Goal: Transaction & Acquisition: Book appointment/travel/reservation

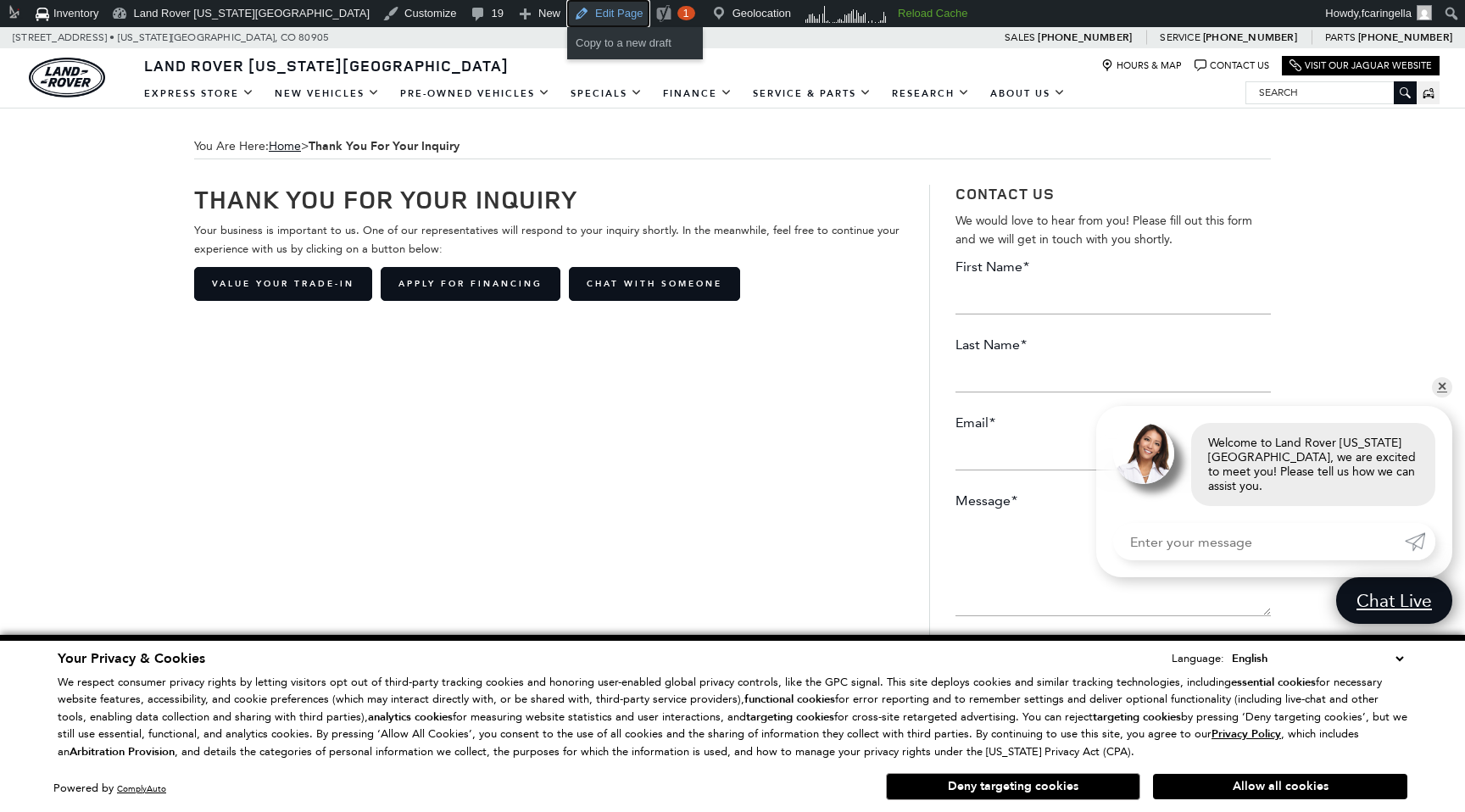
click at [568, 18] on link "Edit Page" at bounding box center [608, 13] width 82 height 27
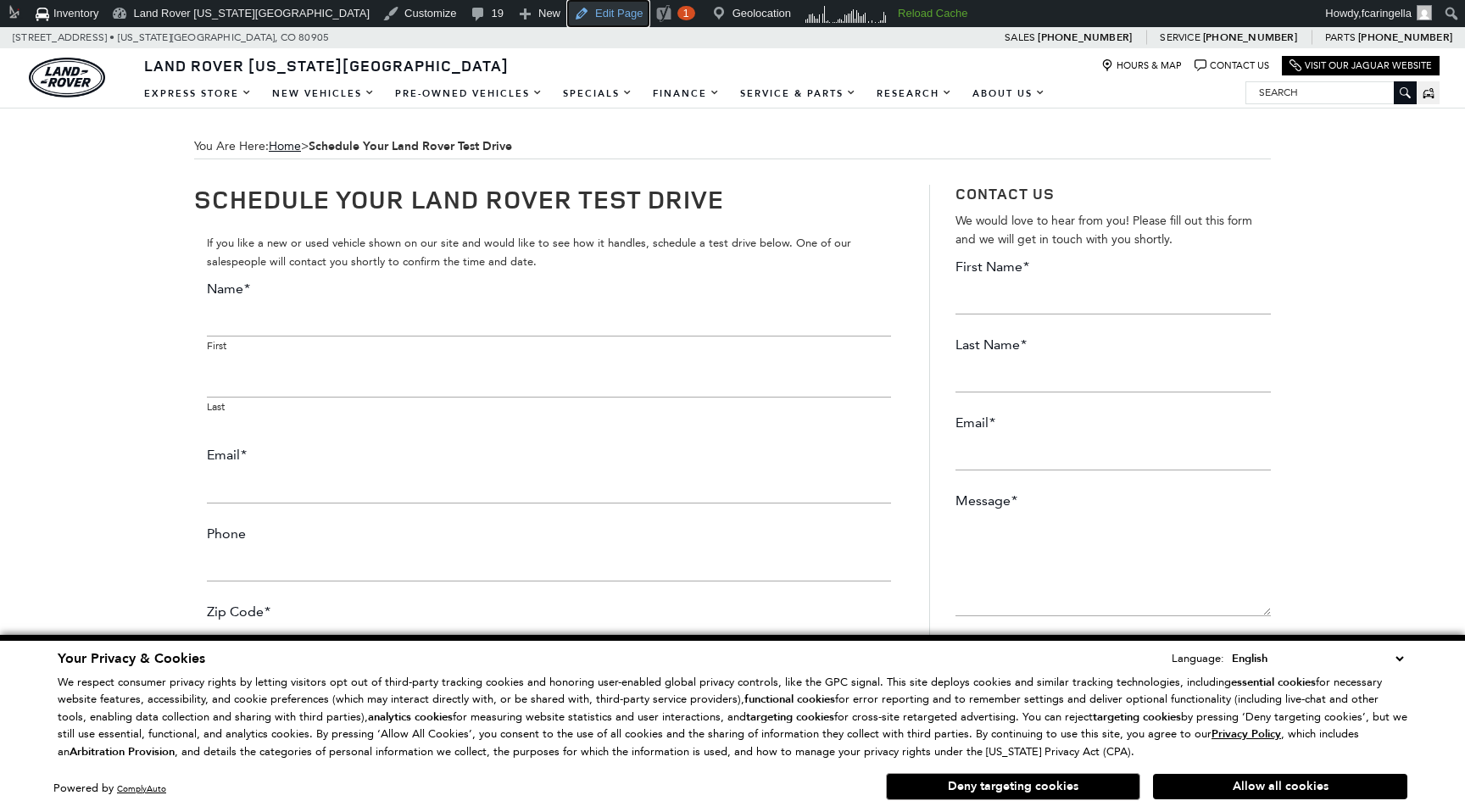
click at [568, 17] on link "Edit Page" at bounding box center [608, 13] width 82 height 27
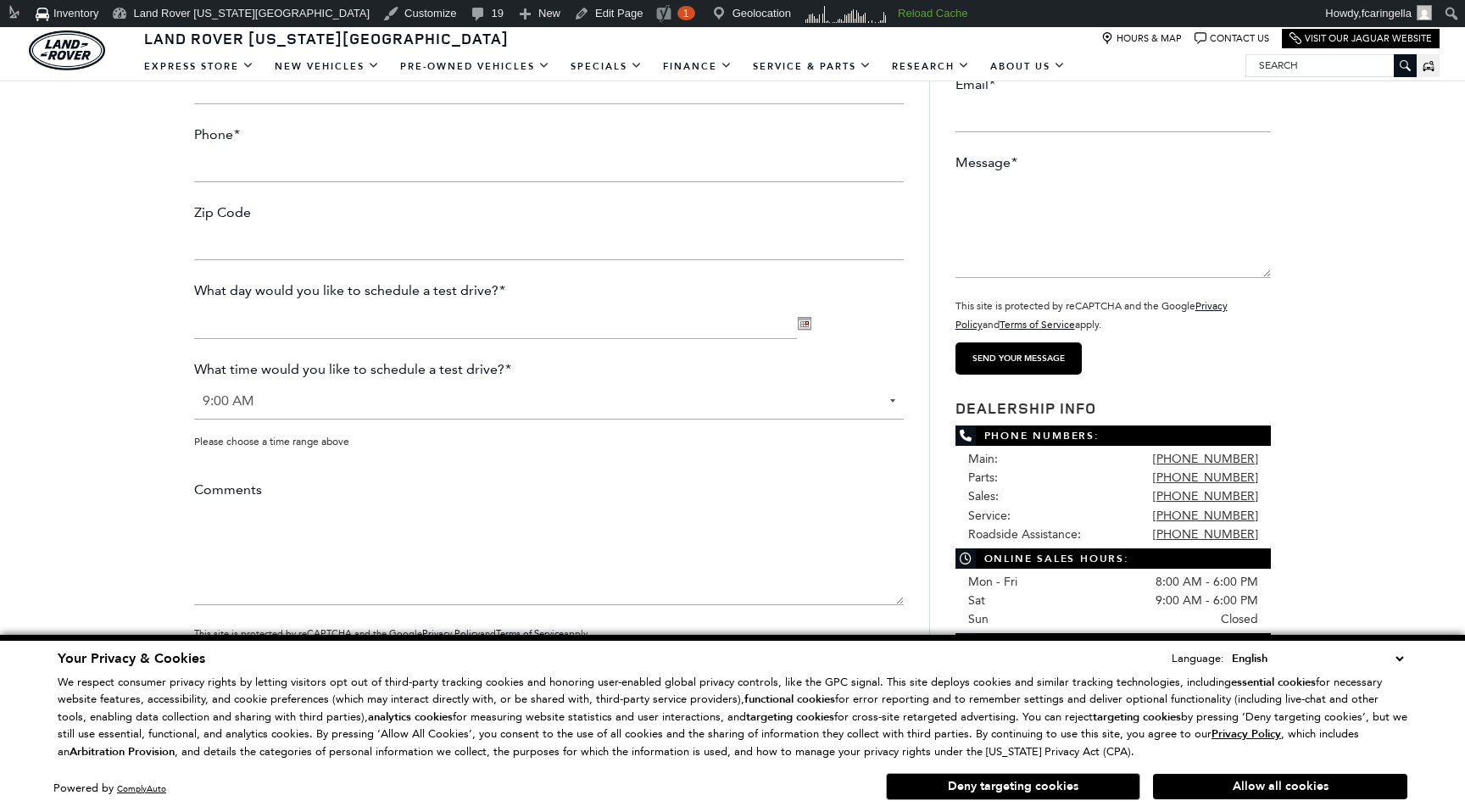
scroll to position [76, 0]
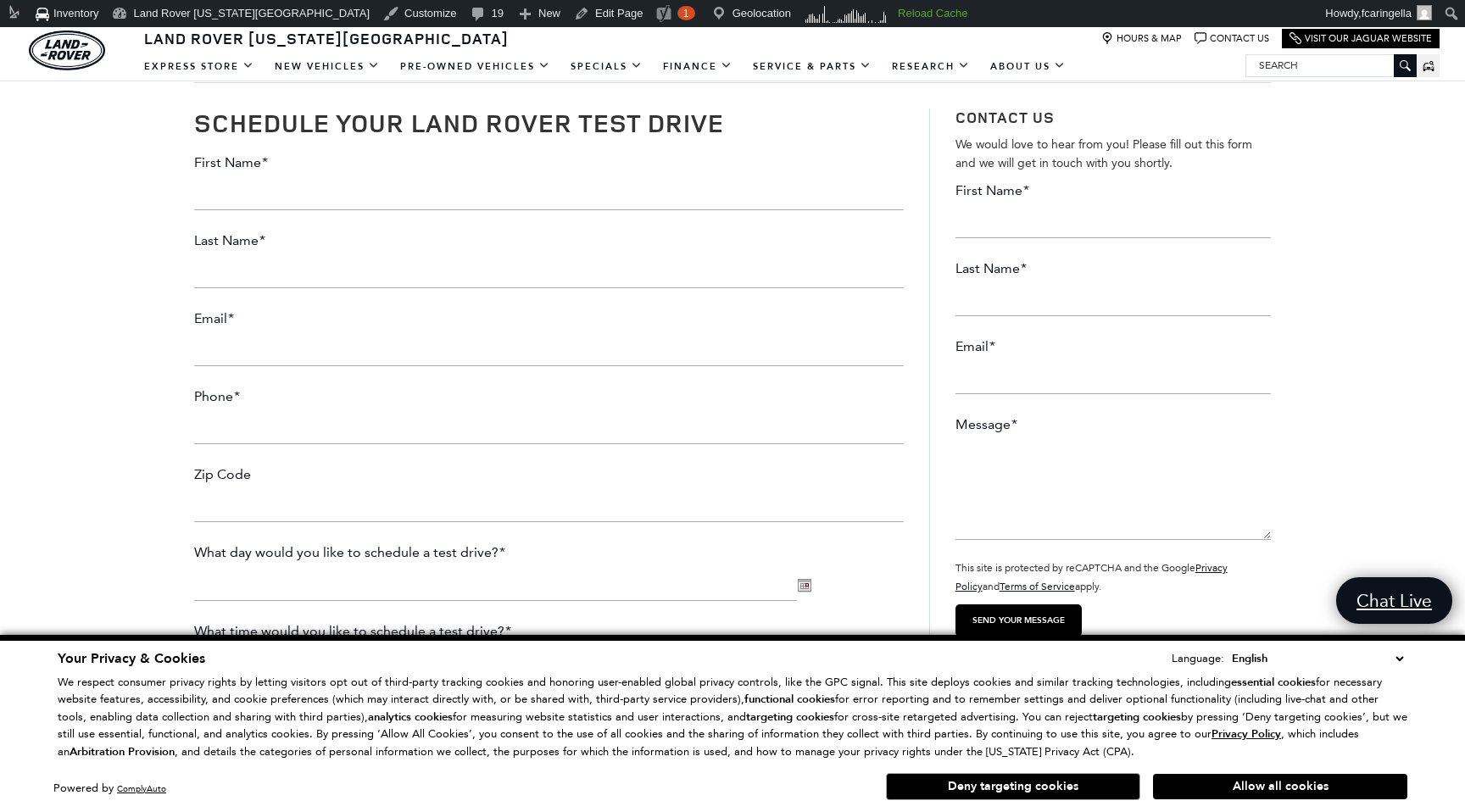
click at [755, 184] on input "First Name *" at bounding box center [549, 193] width 710 height 34
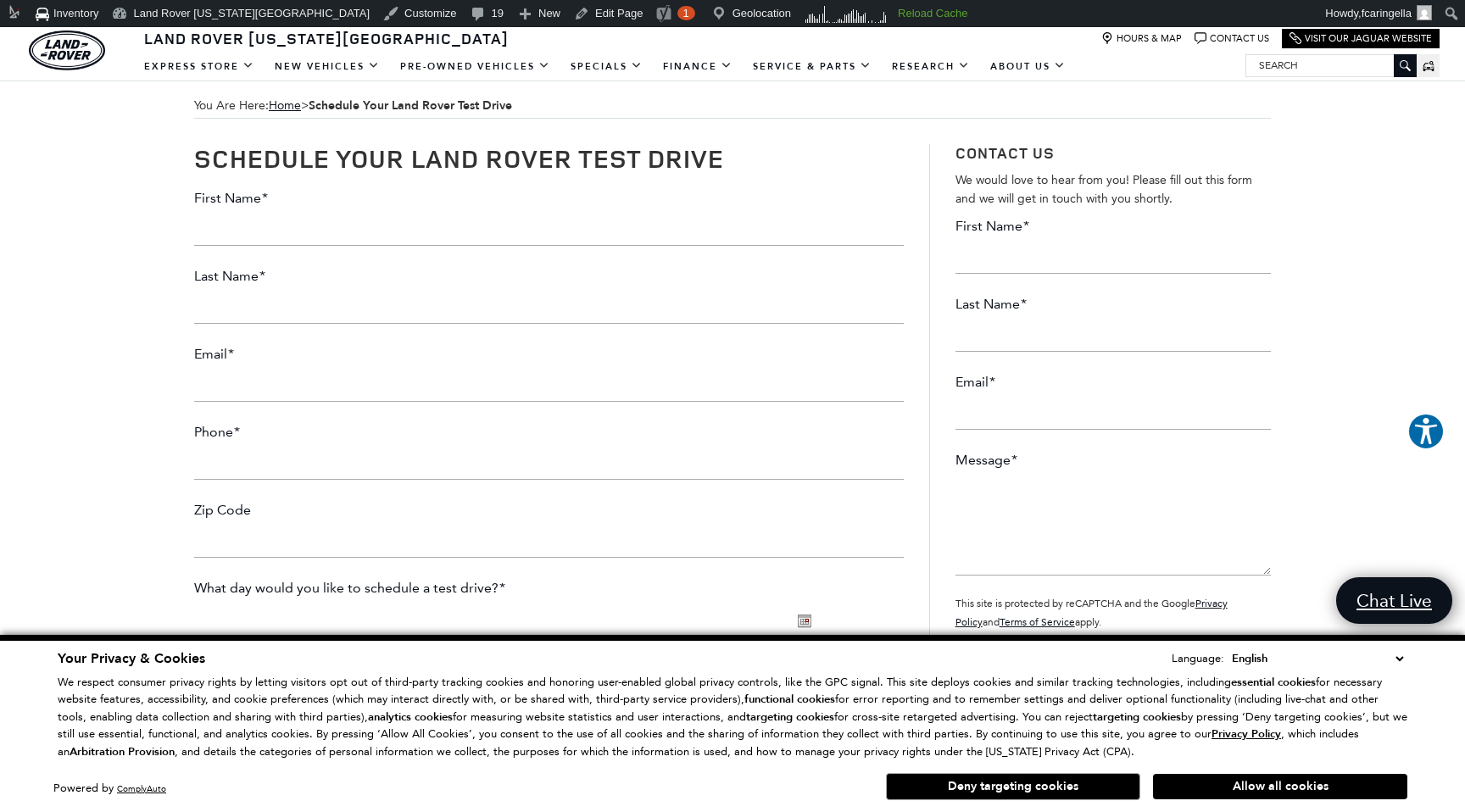
scroll to position [0, 0]
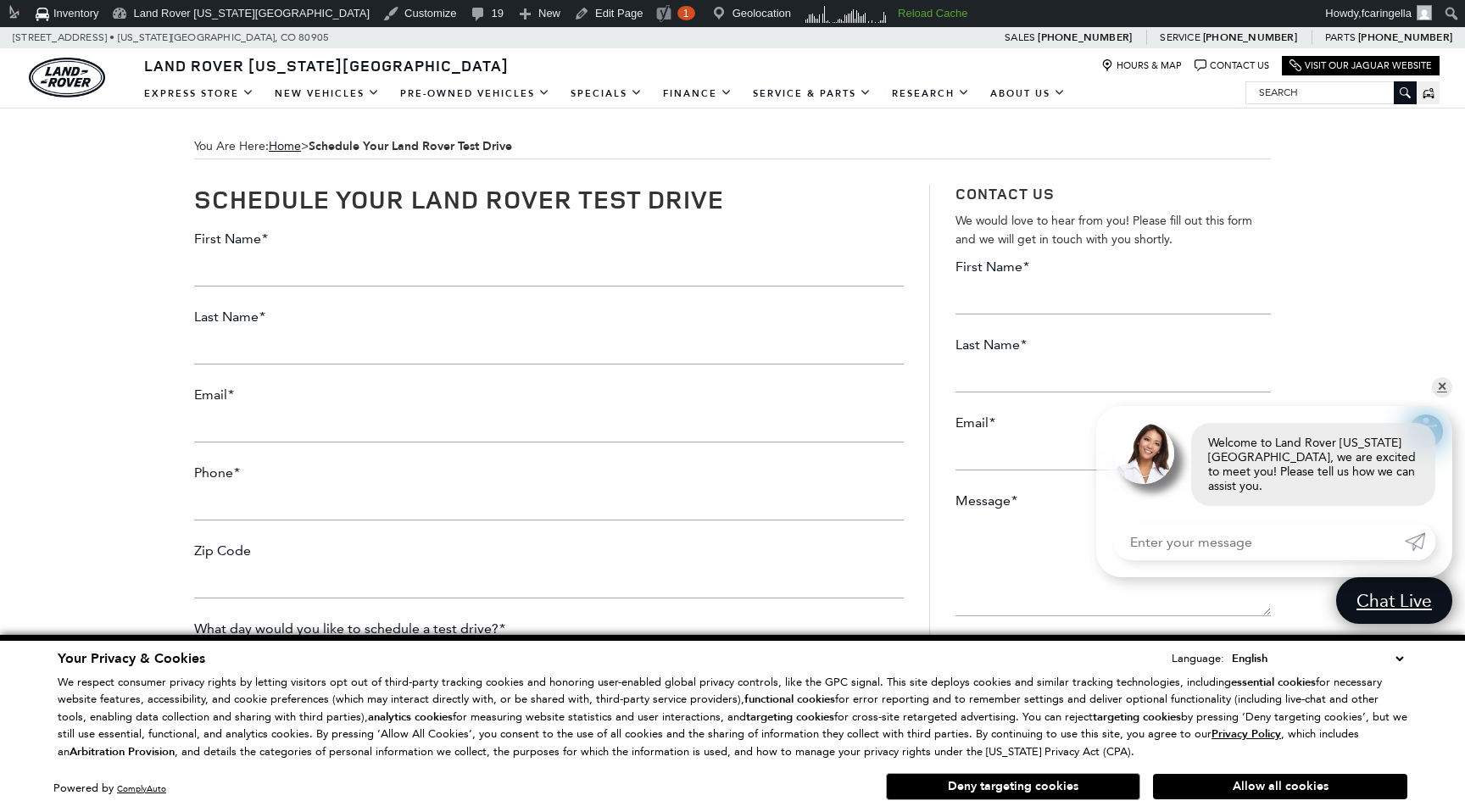
click at [433, 274] on input "First Name *" at bounding box center [549, 269] width 710 height 34
type input "[PERSON_NAME]"
type input "[EMAIL_ADDRESS][DOMAIN_NAME]"
type input "(152) 312-3123"
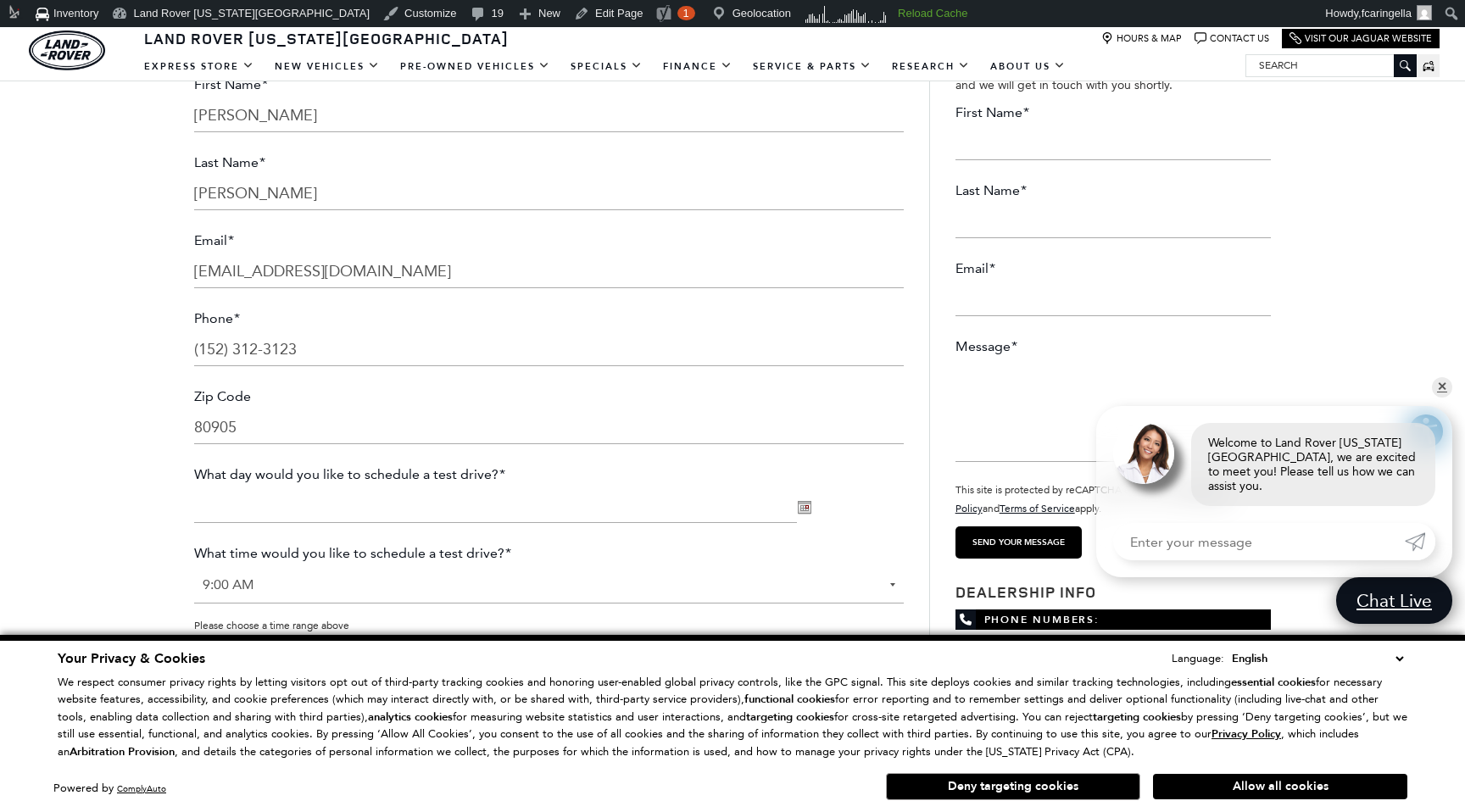
scroll to position [189, 0]
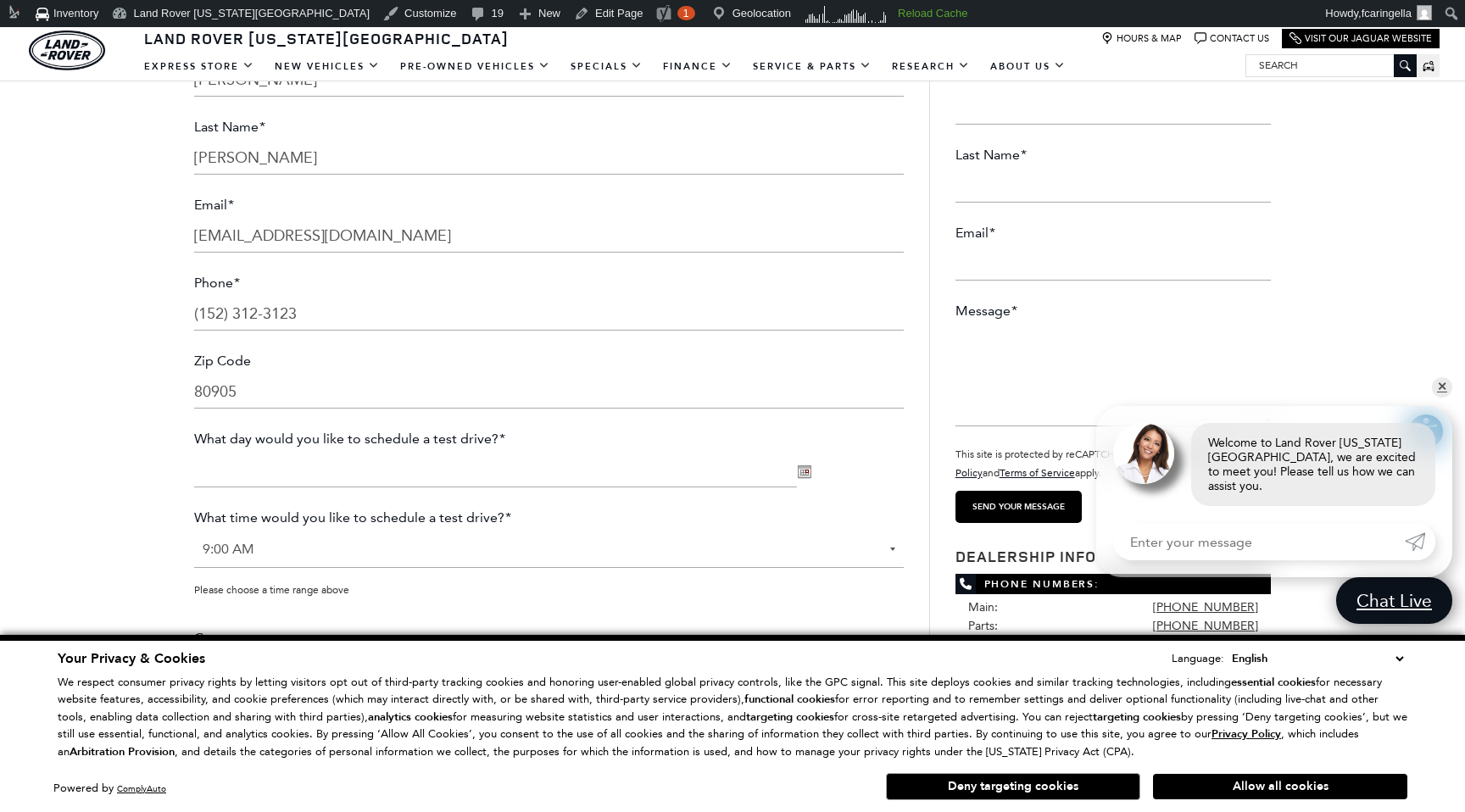
type input "80905"
click at [393, 471] on input "What day would you like to schedule a test drive? * MM/DD/YYYY" at bounding box center [496, 470] width 603 height 34
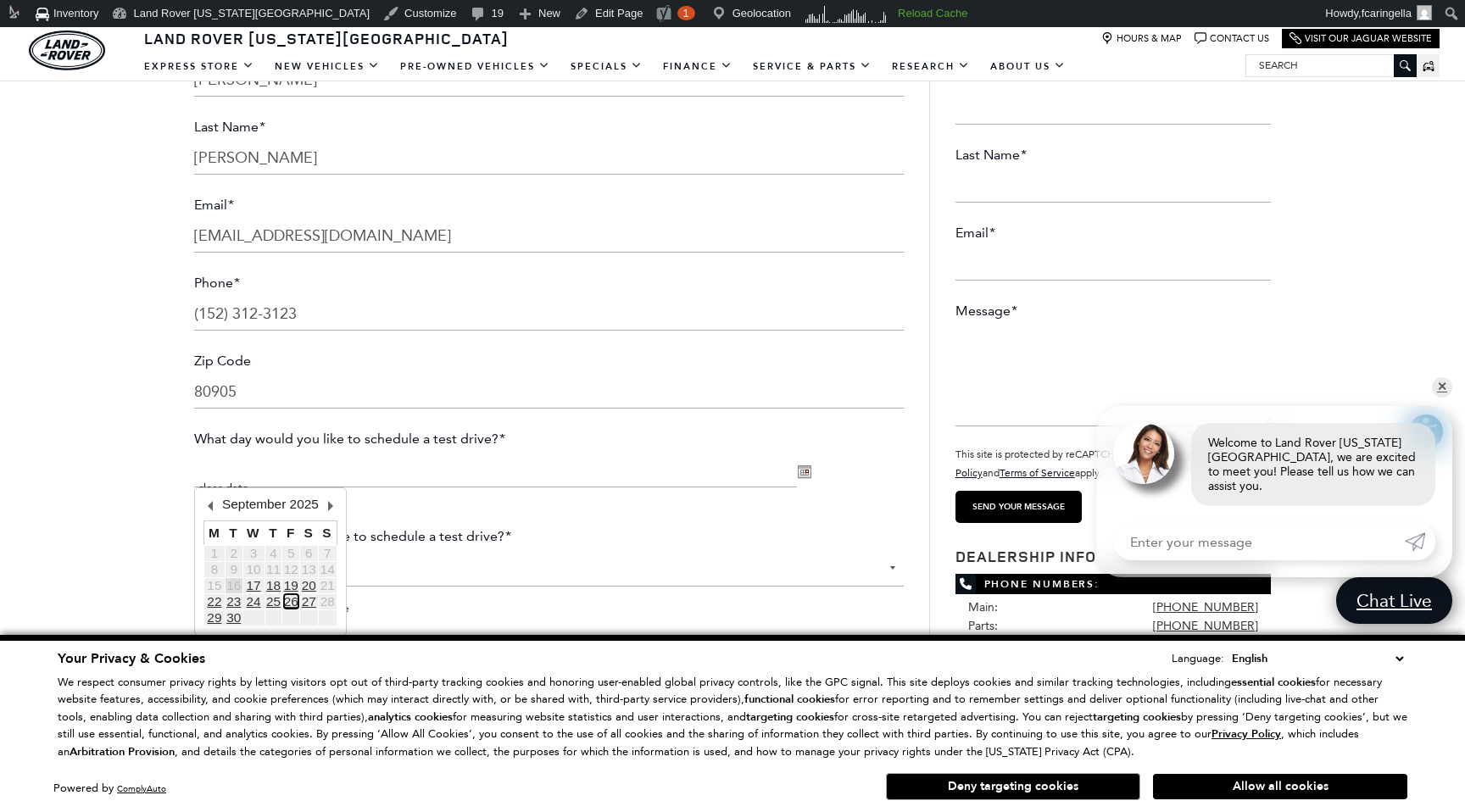
click at [298, 598] on link "26" at bounding box center [291, 601] width 15 height 15
type input "[DATE]"
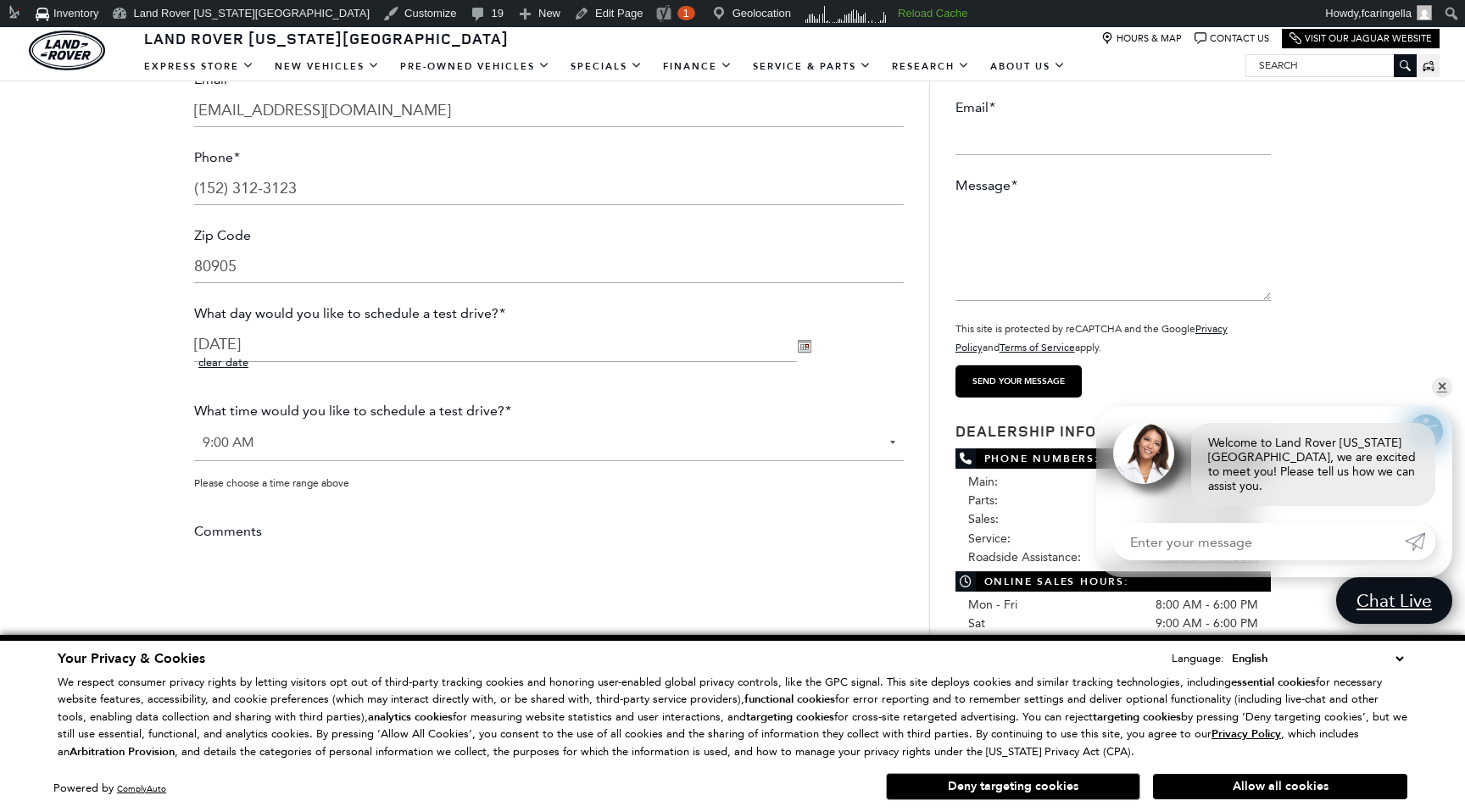
scroll to position [377, 0]
